Goal: Find specific page/section: Find specific page/section

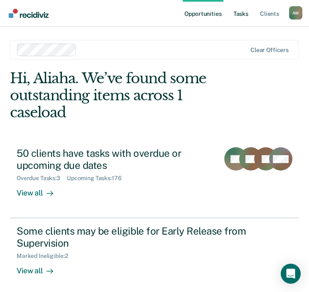
click at [244, 15] on link "Tasks" at bounding box center [241, 13] width 18 height 27
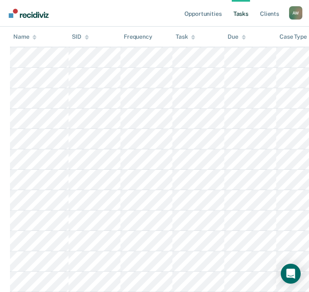
scroll to position [582, 0]
